Goal: Find contact information: Find contact information

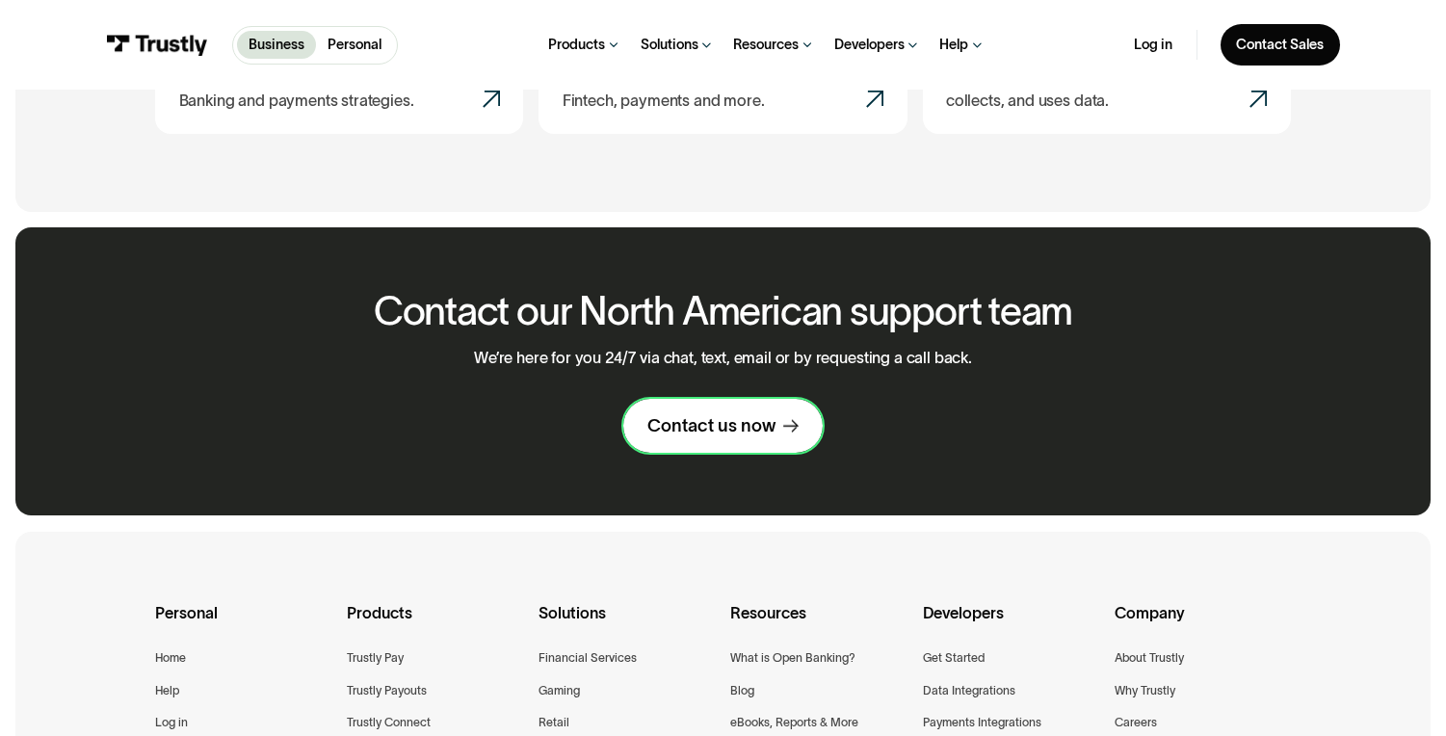
click at [688, 441] on link "Contact us now" at bounding box center [722, 426] width 198 height 54
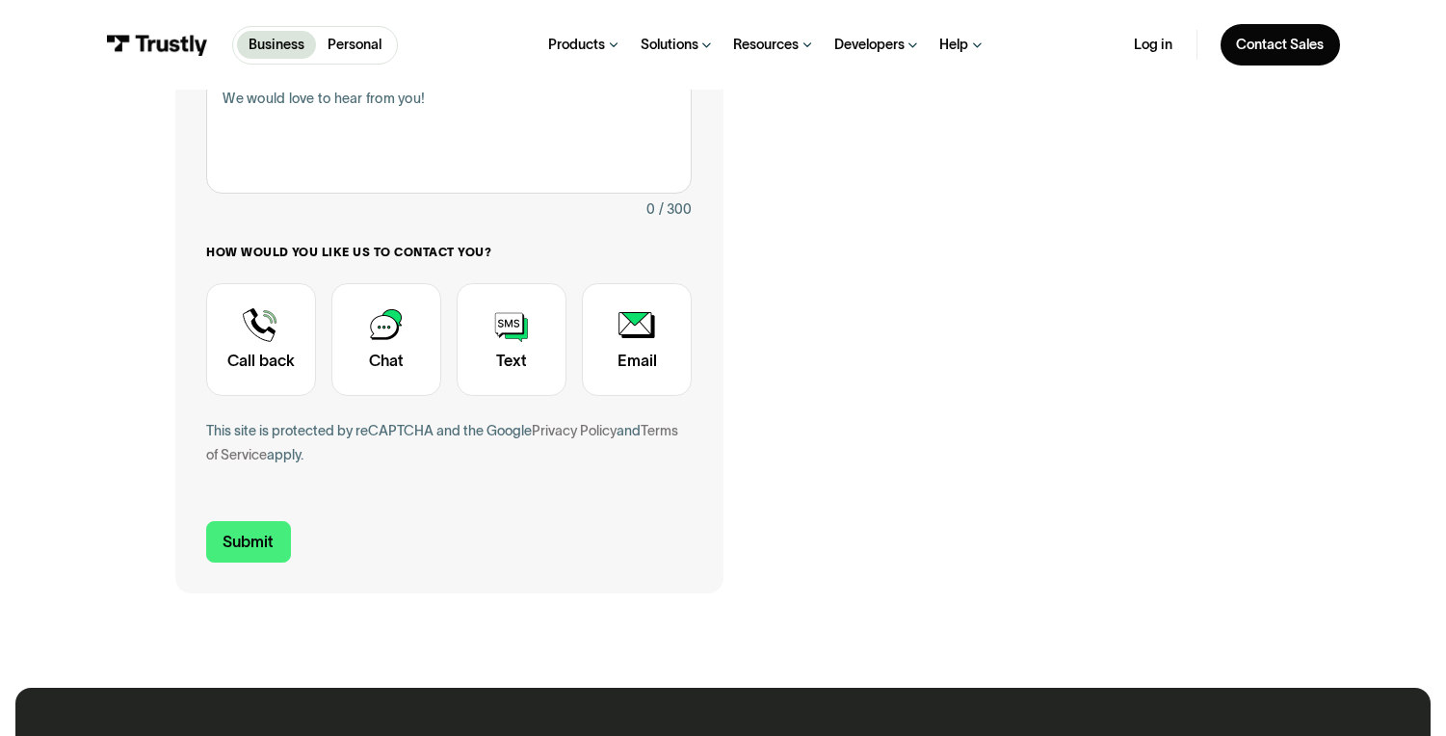
scroll to position [658, 0]
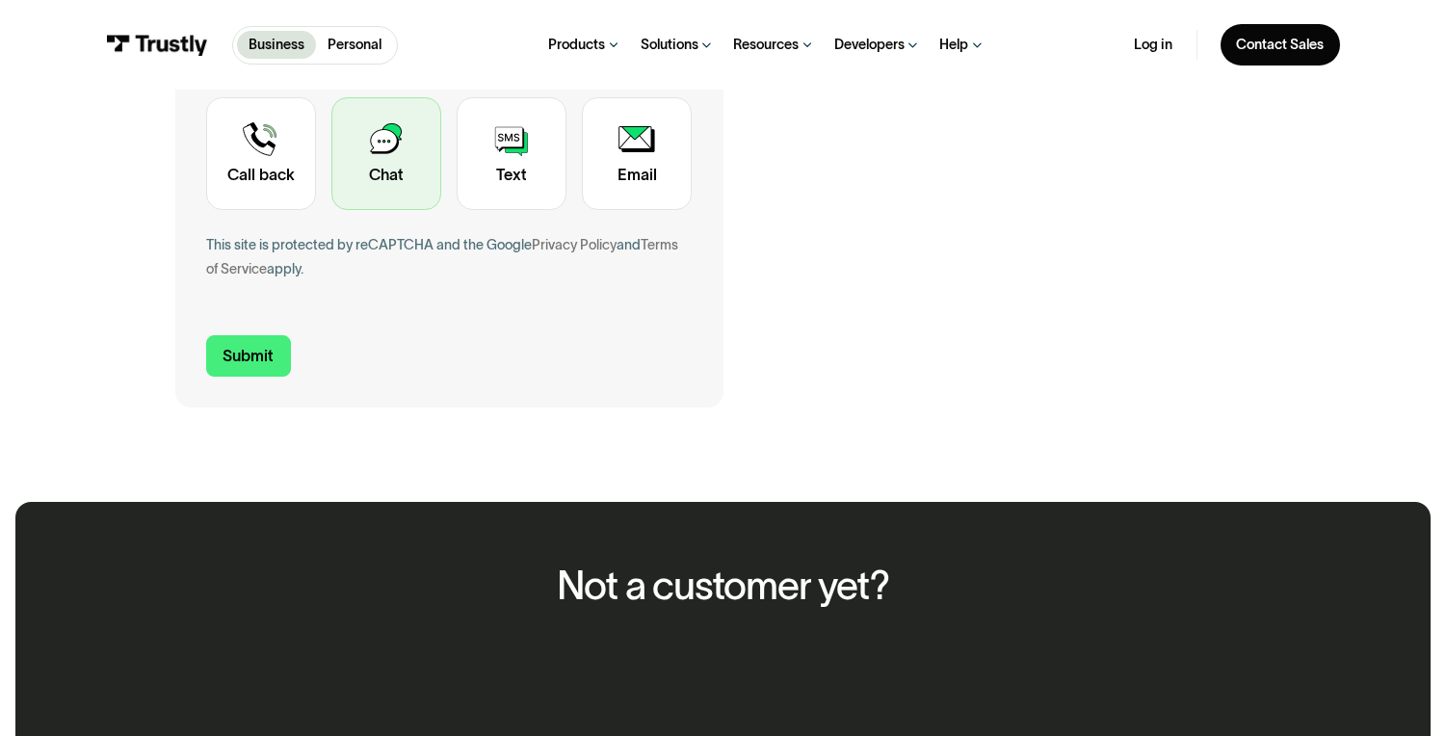
click at [412, 144] on div "Contact Trustly Support" at bounding box center [386, 153] width 110 height 113
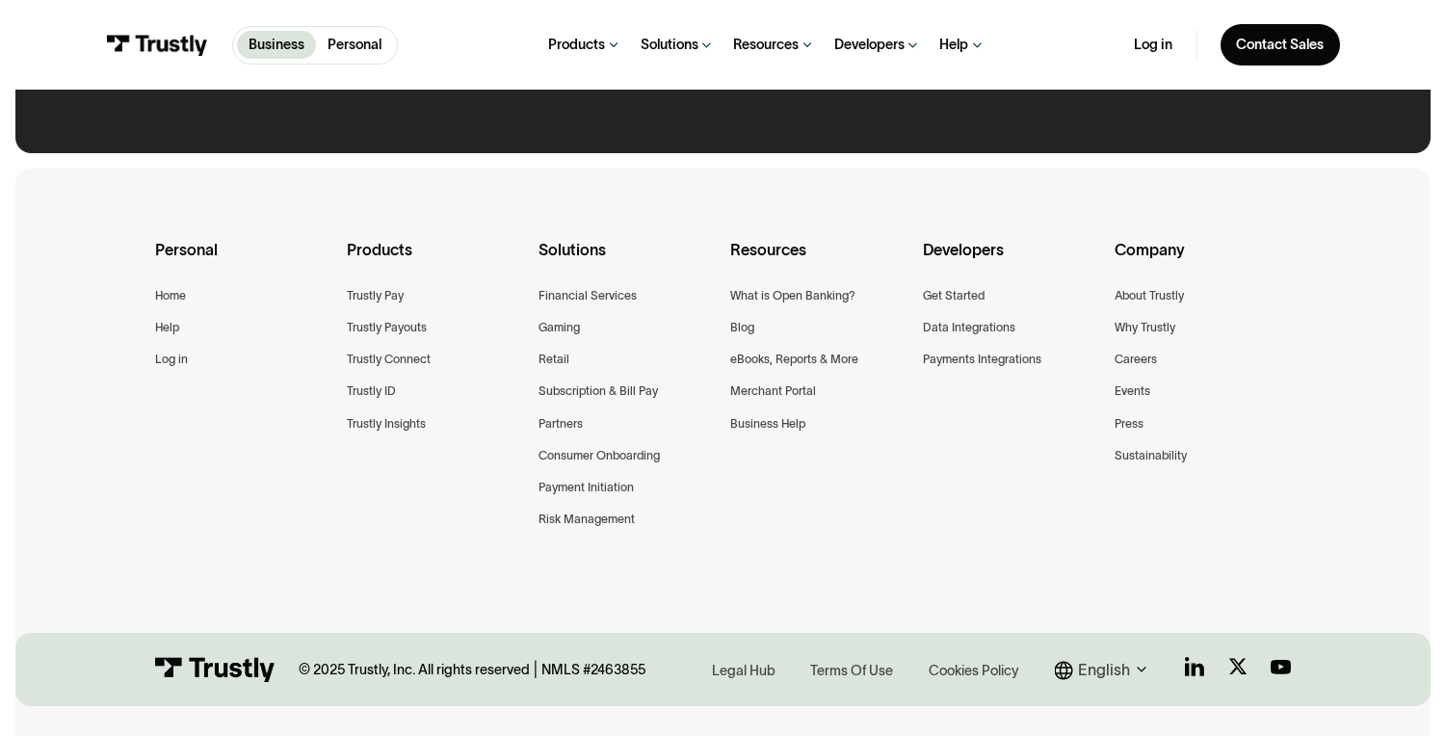
scroll to position [1352, 0]
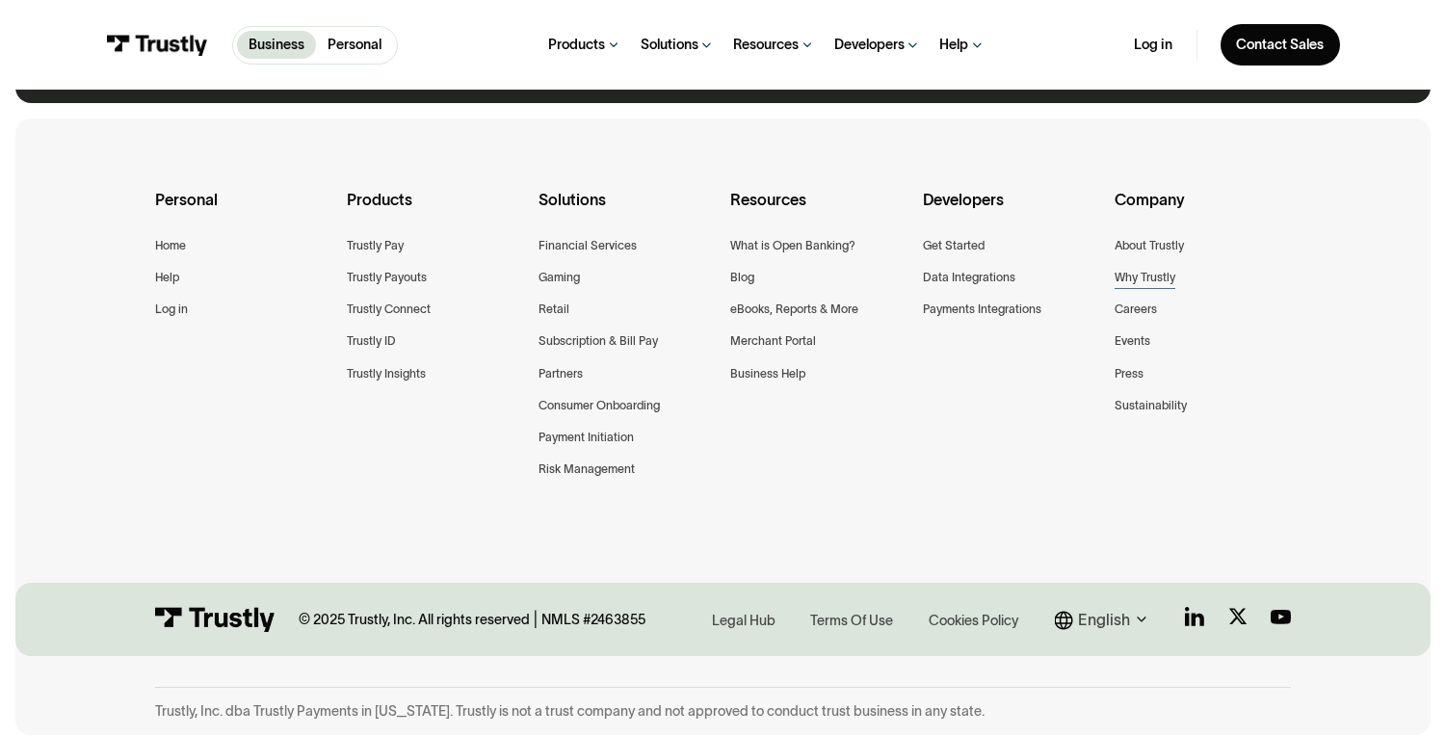
click at [1136, 276] on div "Why Trustly" at bounding box center [1144, 278] width 61 height 20
